Goal: Obtain resource: Download file/media

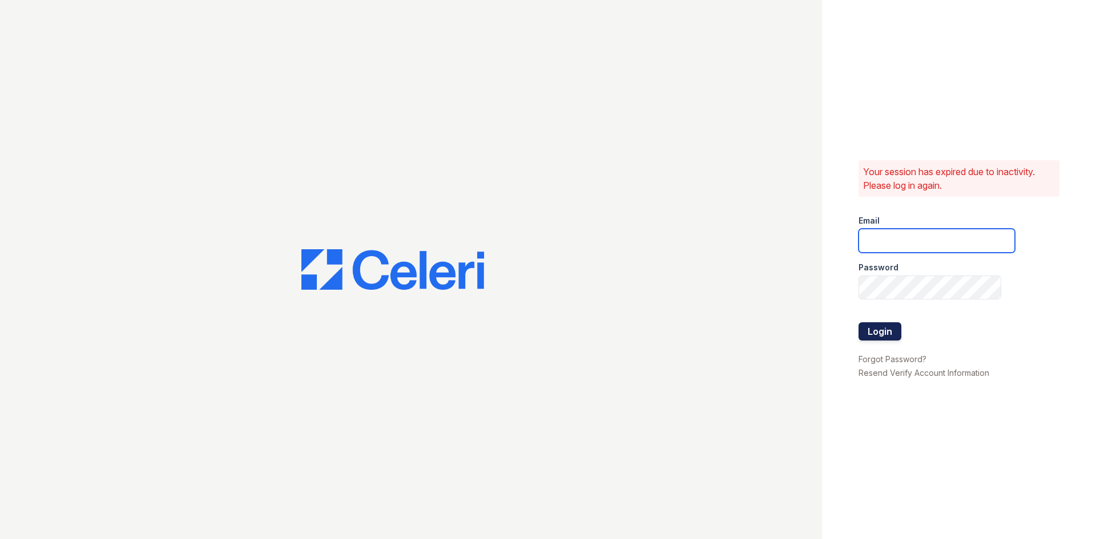
type input "[EMAIL_ADDRESS][DOMAIN_NAME]"
click at [888, 333] on button "Login" at bounding box center [879, 331] width 43 height 18
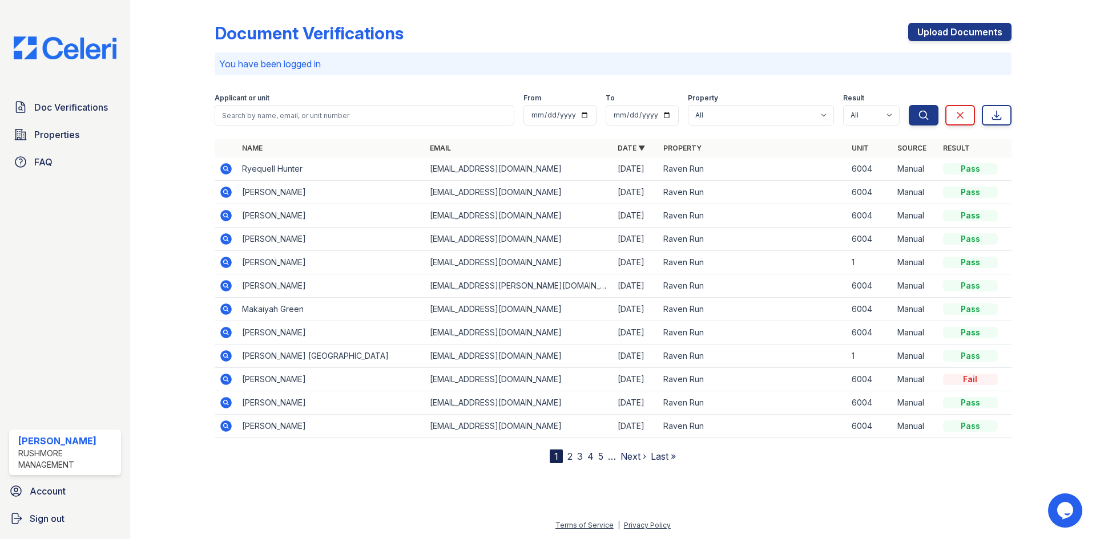
click at [230, 220] on icon at bounding box center [226, 216] width 14 height 14
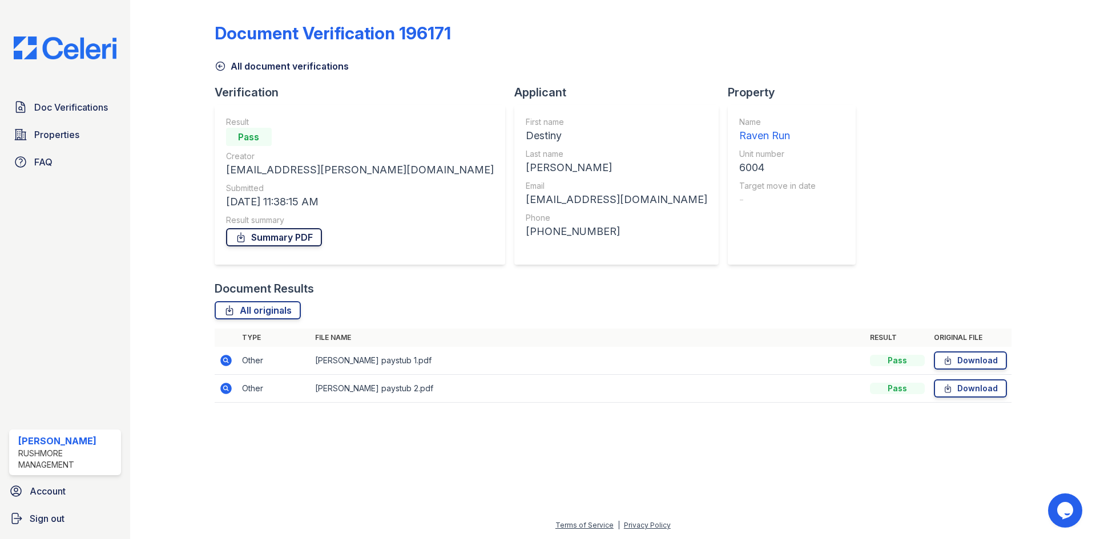
click at [288, 235] on link "Summary PDF" at bounding box center [274, 237] width 96 height 18
click at [78, 112] on span "Doc Verifications" at bounding box center [71, 107] width 74 height 14
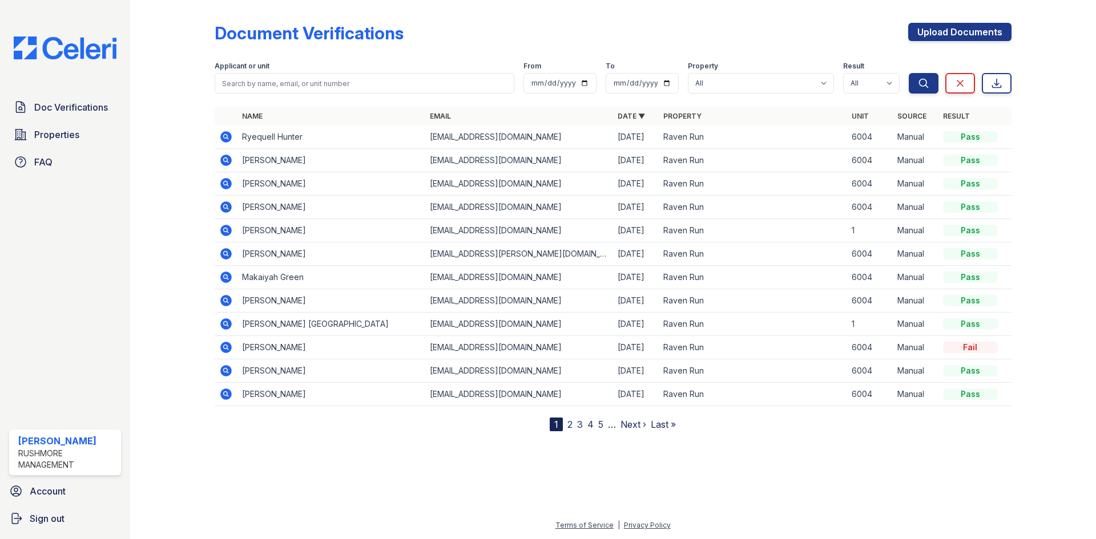
click at [254, 205] on td "Destiny Campbell" at bounding box center [331, 207] width 188 height 23
click at [235, 207] on td at bounding box center [226, 207] width 23 height 23
click at [223, 209] on icon at bounding box center [225, 206] width 11 height 11
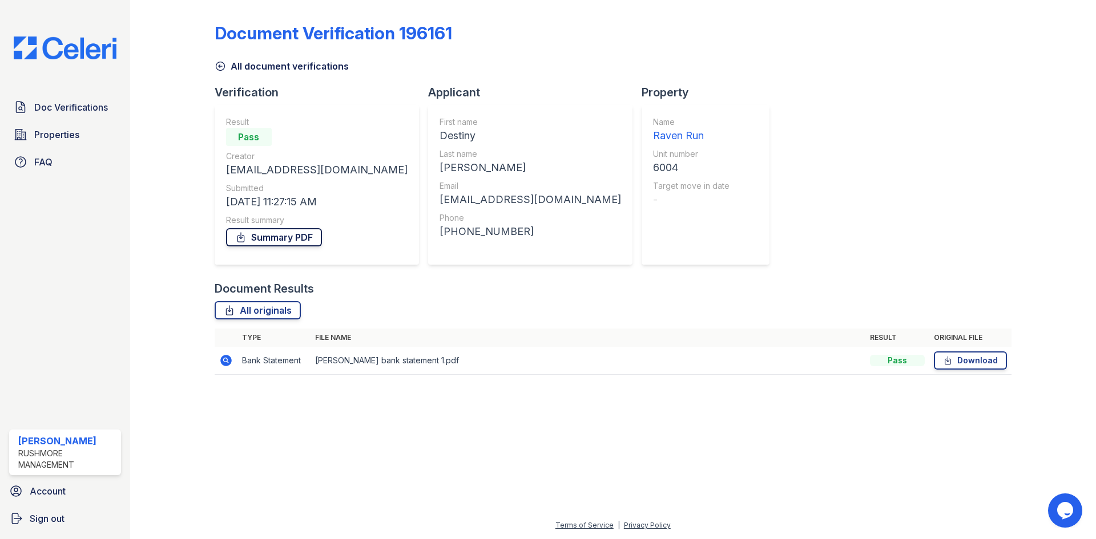
click at [292, 243] on link "Summary PDF" at bounding box center [274, 237] width 96 height 18
drag, startPoint x: 108, startPoint y: 113, endPoint x: 120, endPoint y: 132, distance: 22.8
click at [108, 113] on link "Doc Verifications" at bounding box center [65, 107] width 112 height 23
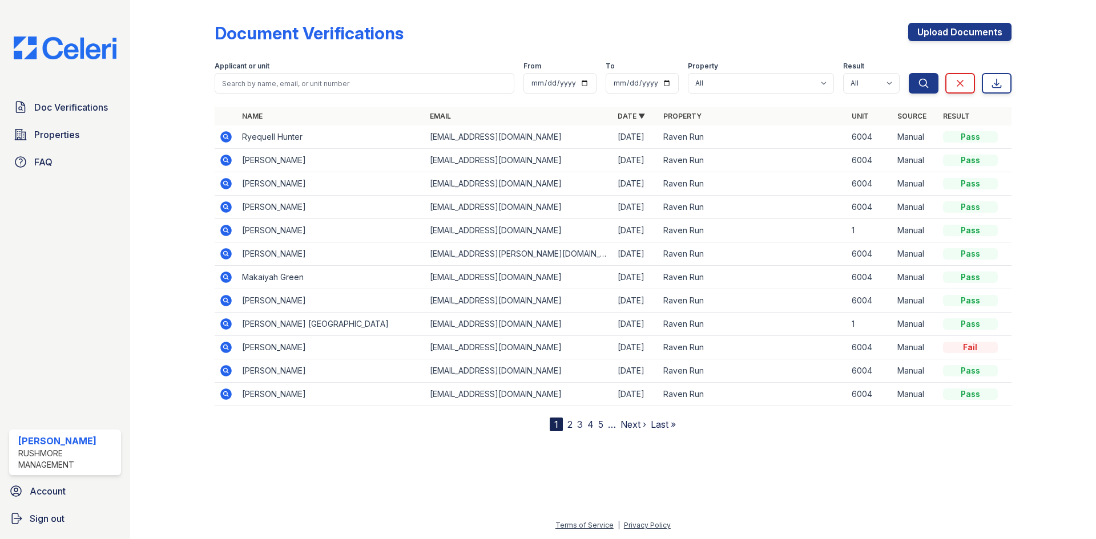
click at [231, 324] on icon at bounding box center [225, 323] width 11 height 11
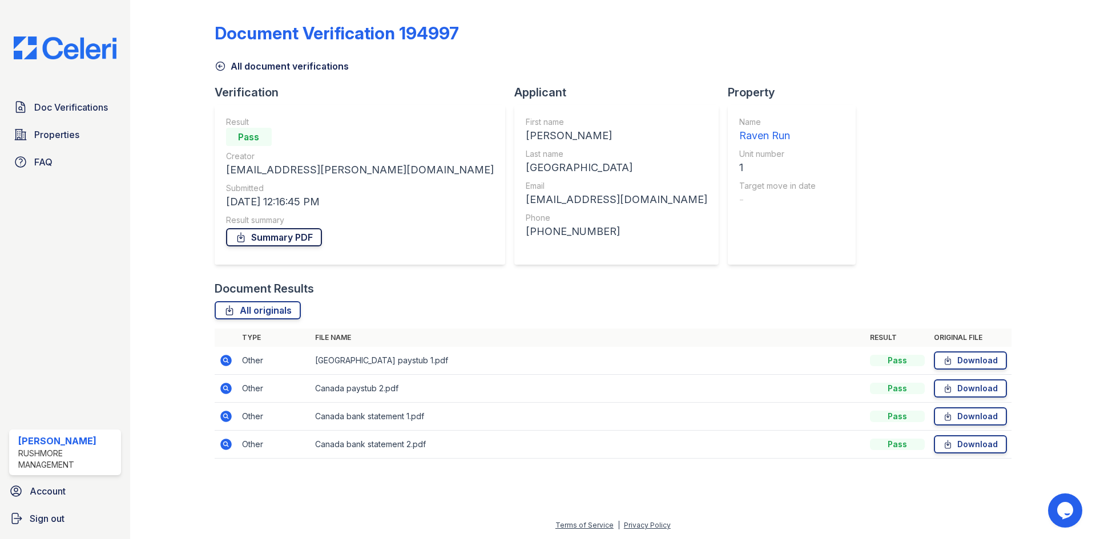
click at [288, 236] on link "Summary PDF" at bounding box center [274, 237] width 96 height 18
